Goal: Transaction & Acquisition: Purchase product/service

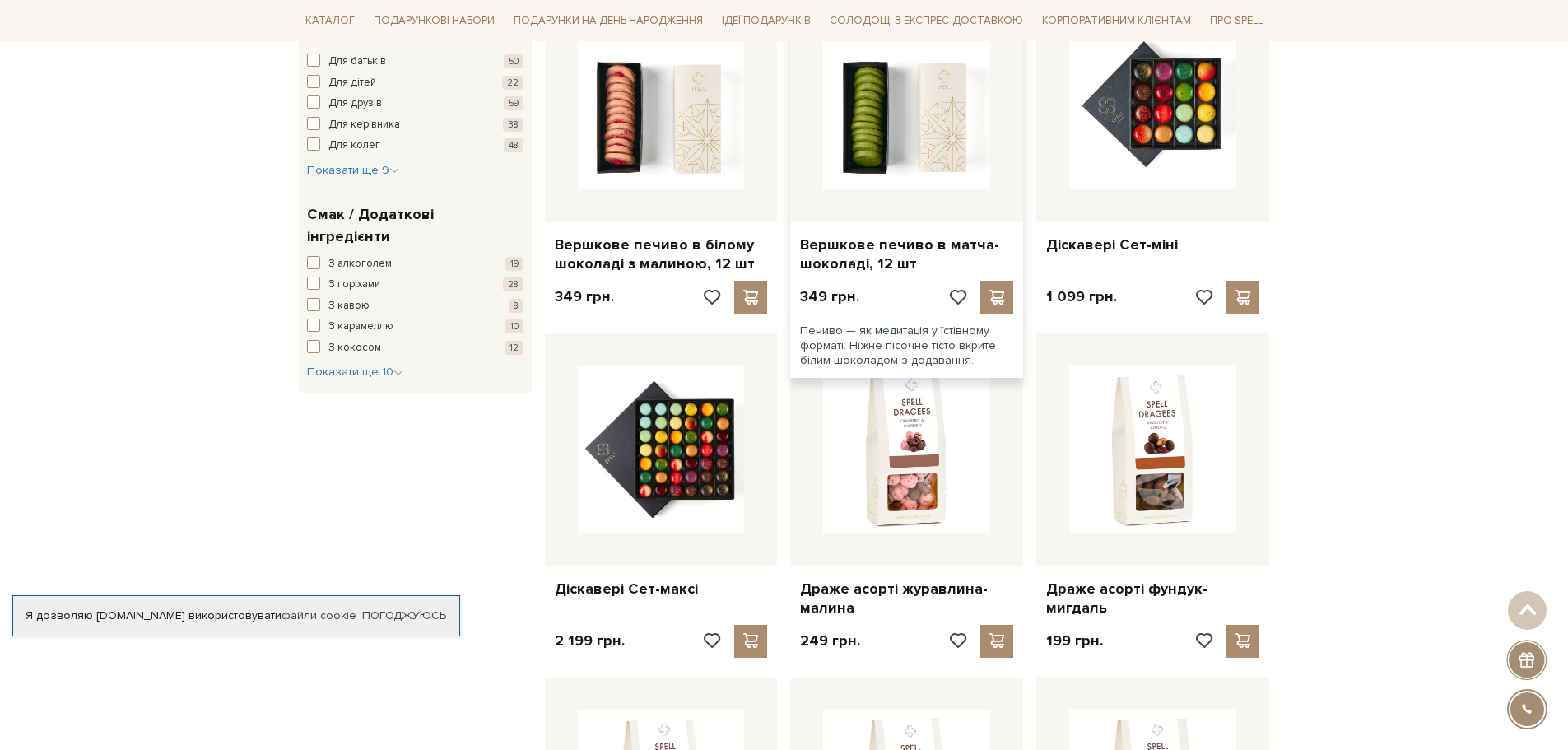
scroll to position [741, 0]
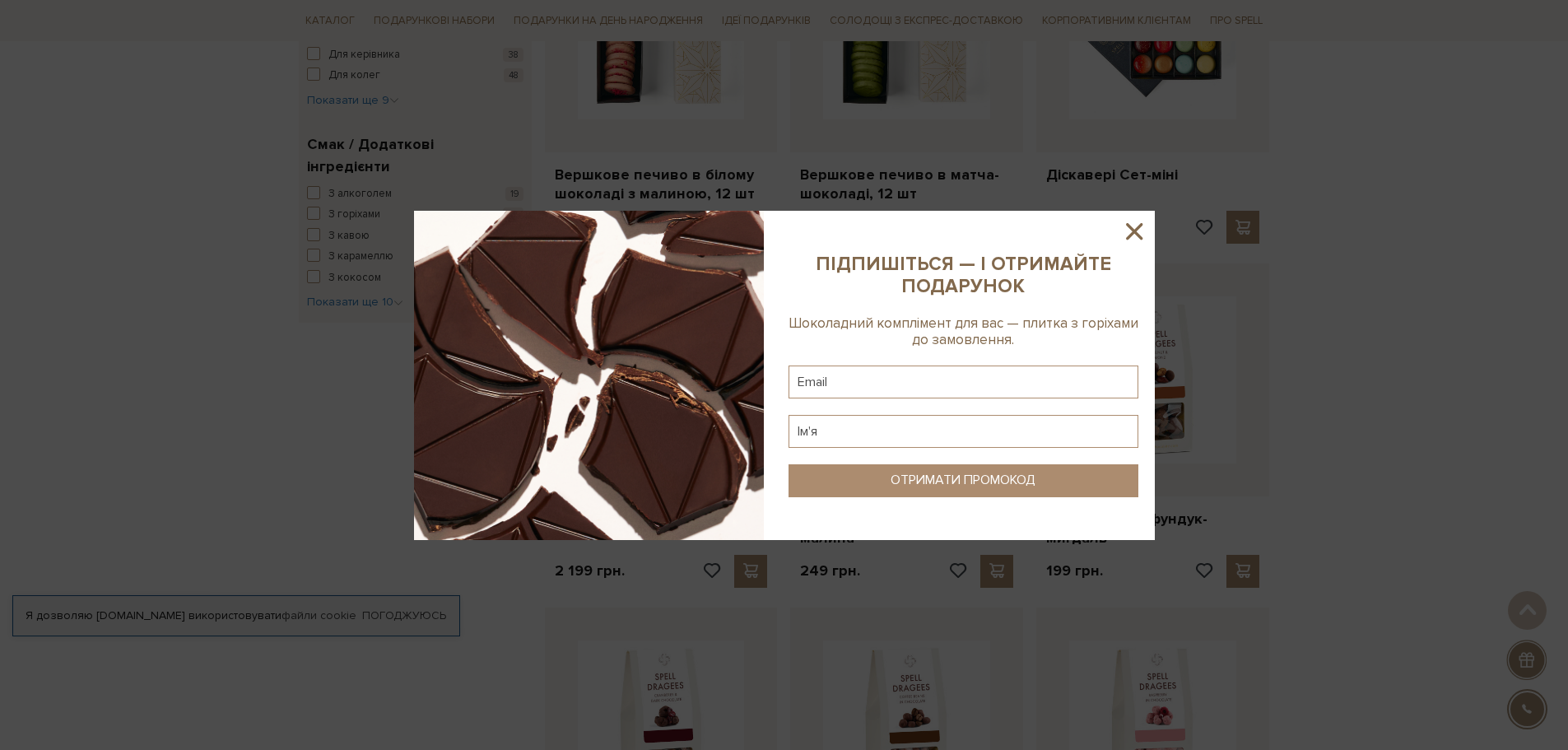
click at [1133, 224] on icon at bounding box center [1134, 231] width 28 height 28
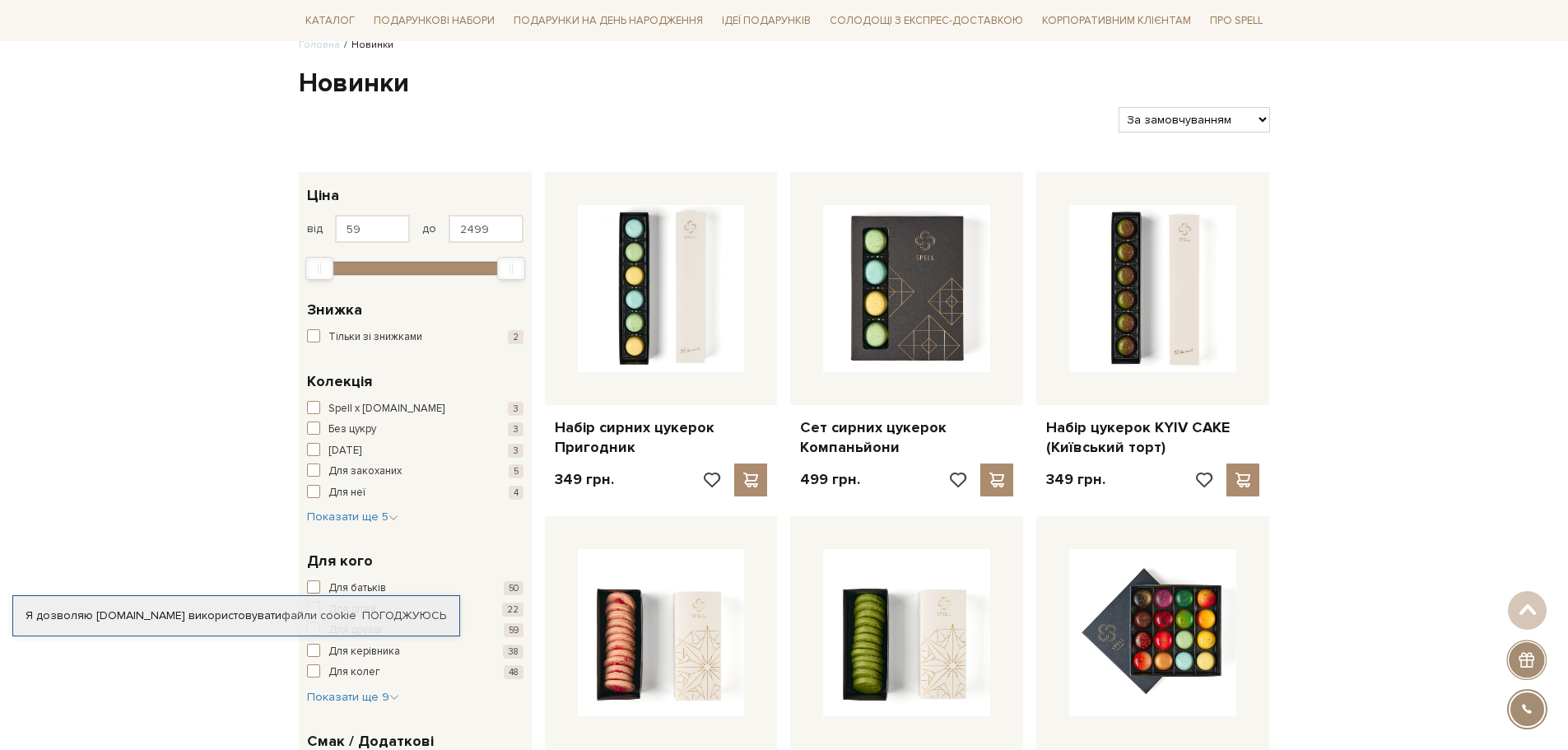
scroll to position [0, 0]
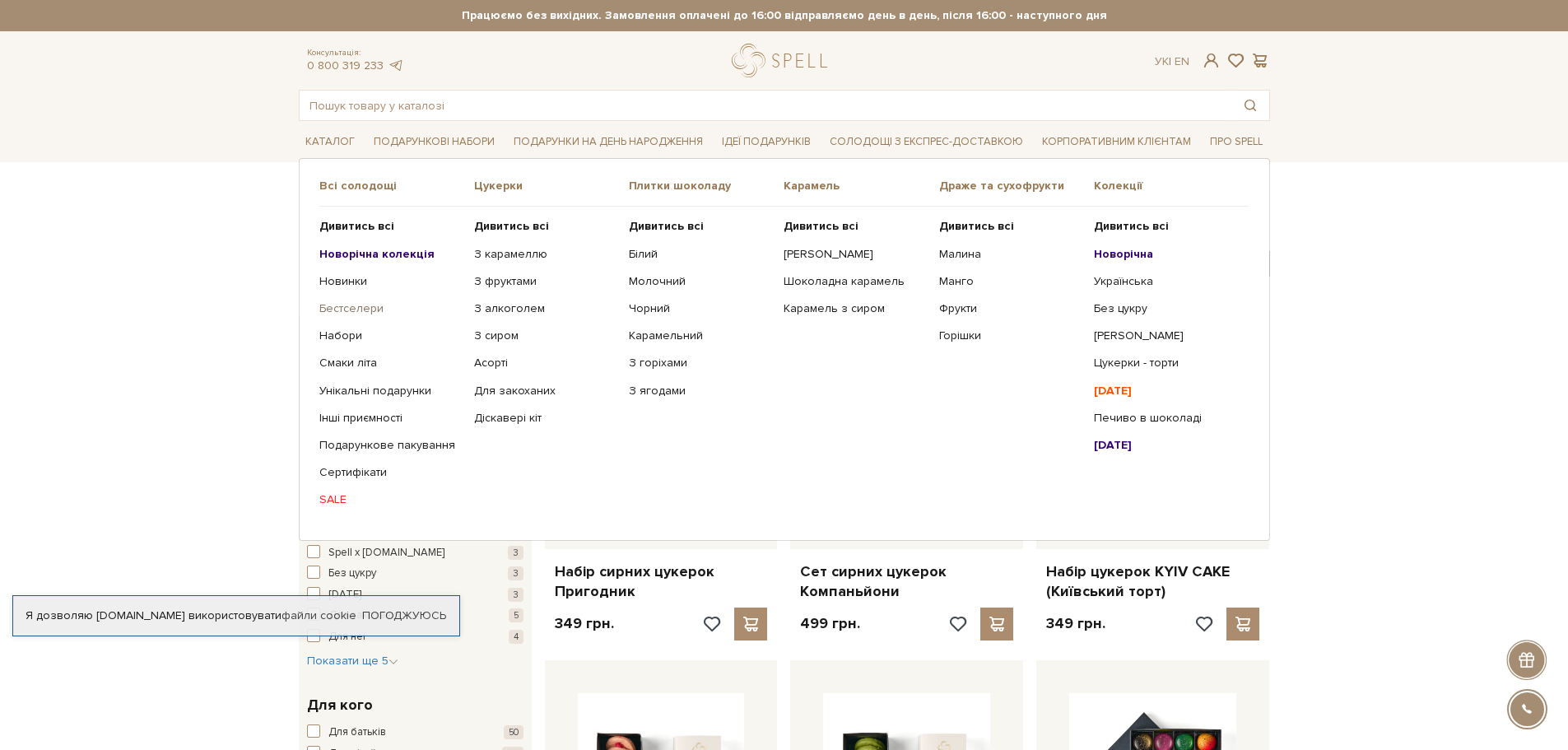
click at [348, 306] on link "Бестселери" at bounding box center [391, 309] width 142 height 15
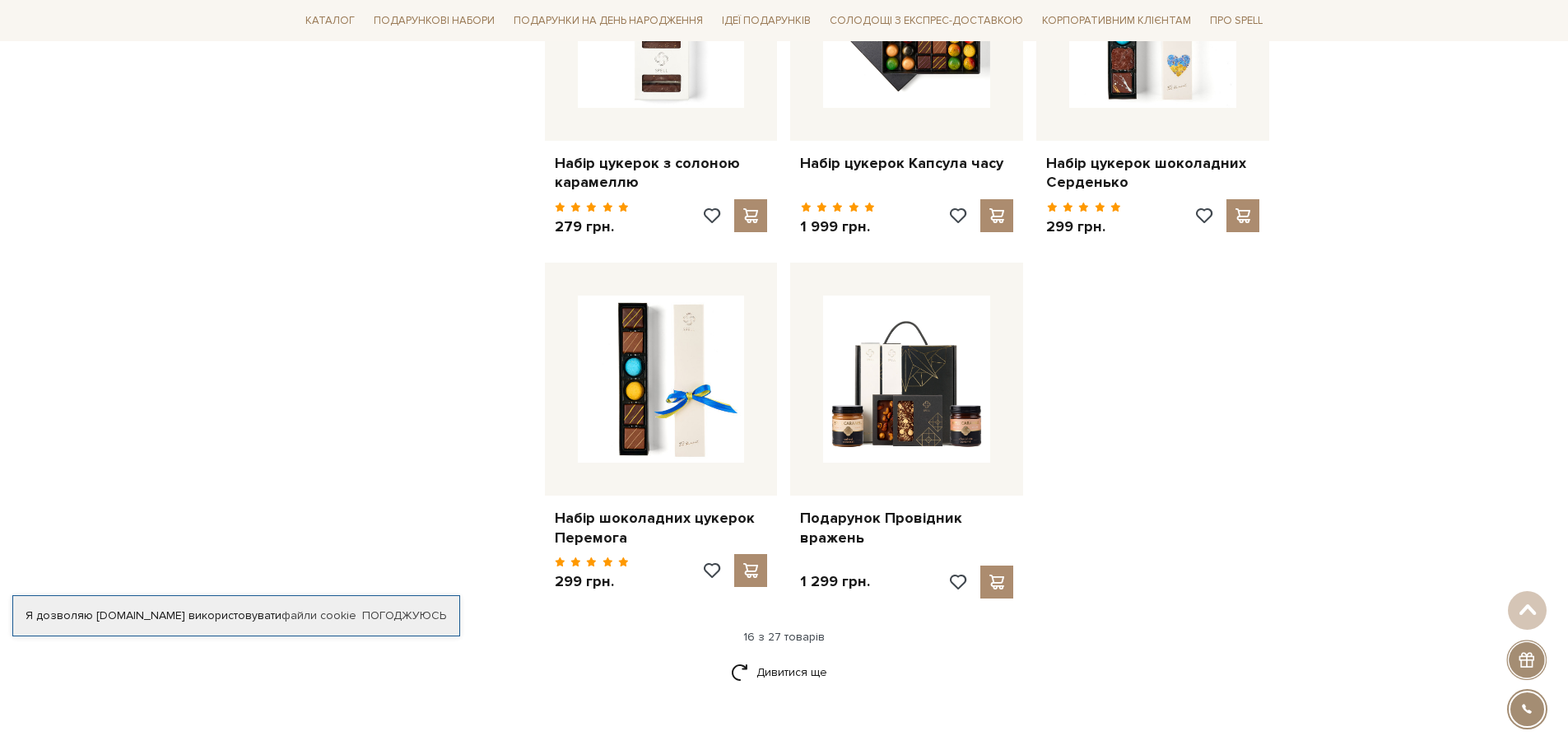
scroll to position [1892, 0]
